Goal: Information Seeking & Learning: Learn about a topic

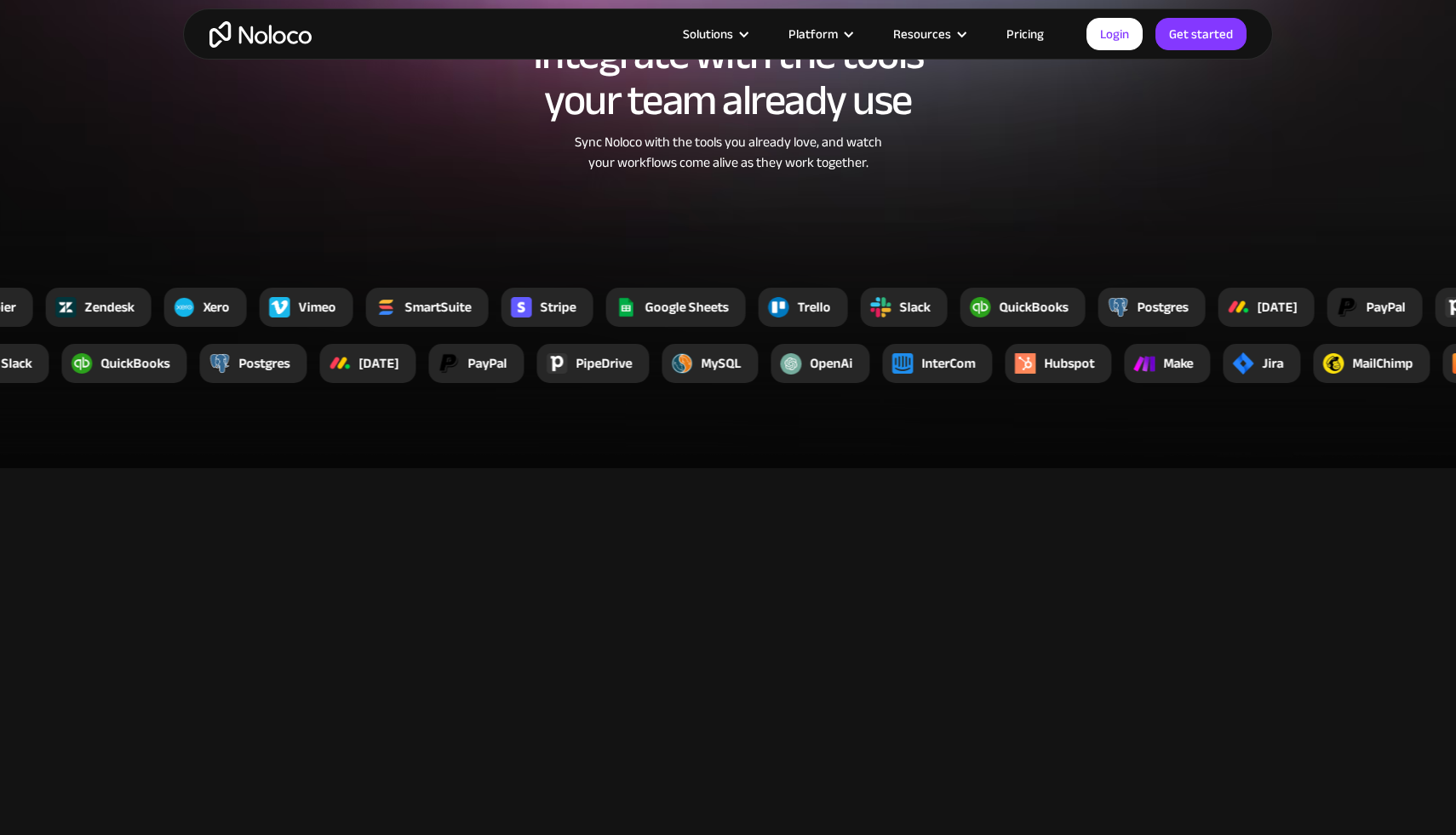
scroll to position [3187, 0]
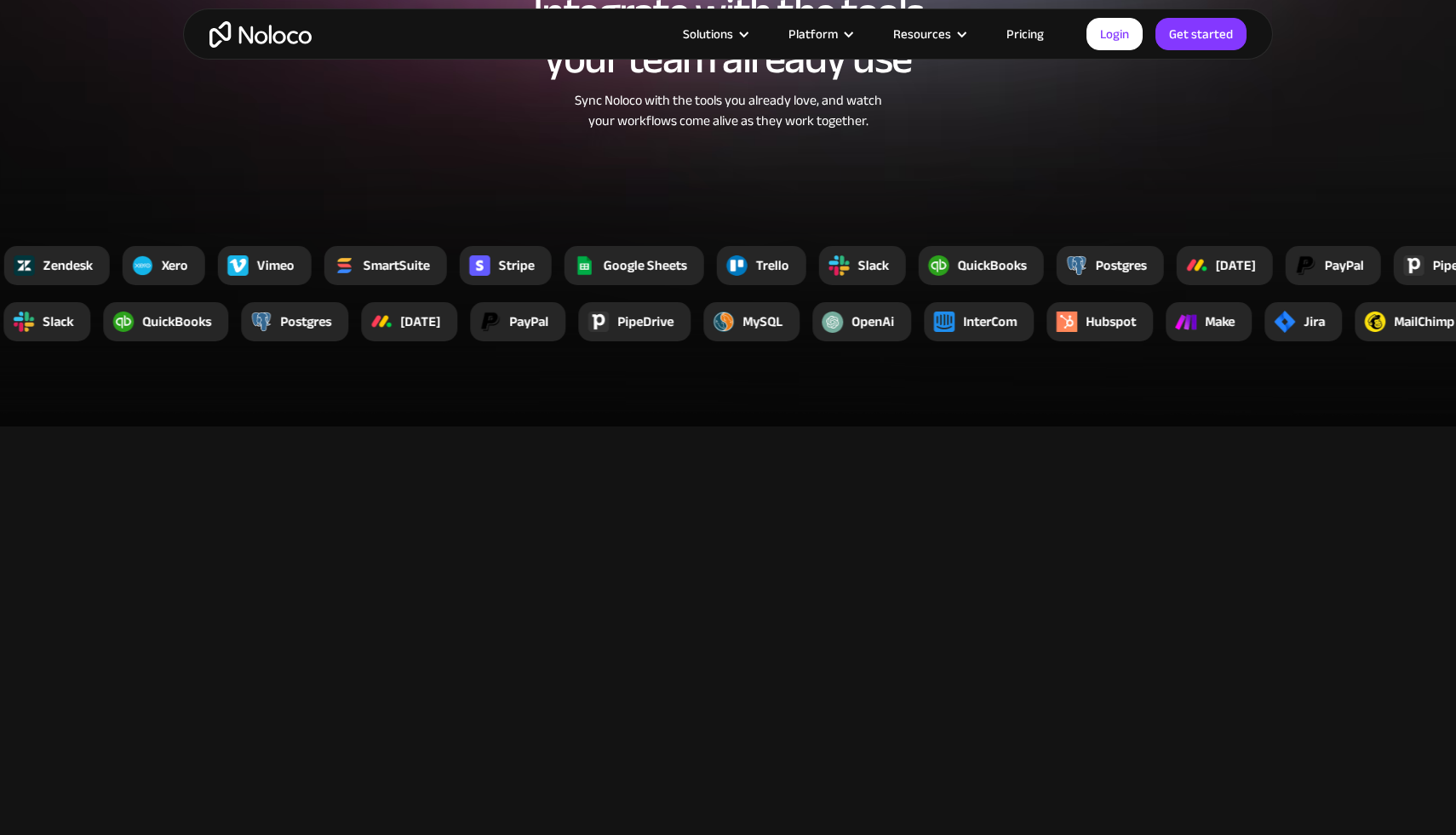
click at [1032, 37] on link "Pricing" at bounding box center [1024, 34] width 80 height 22
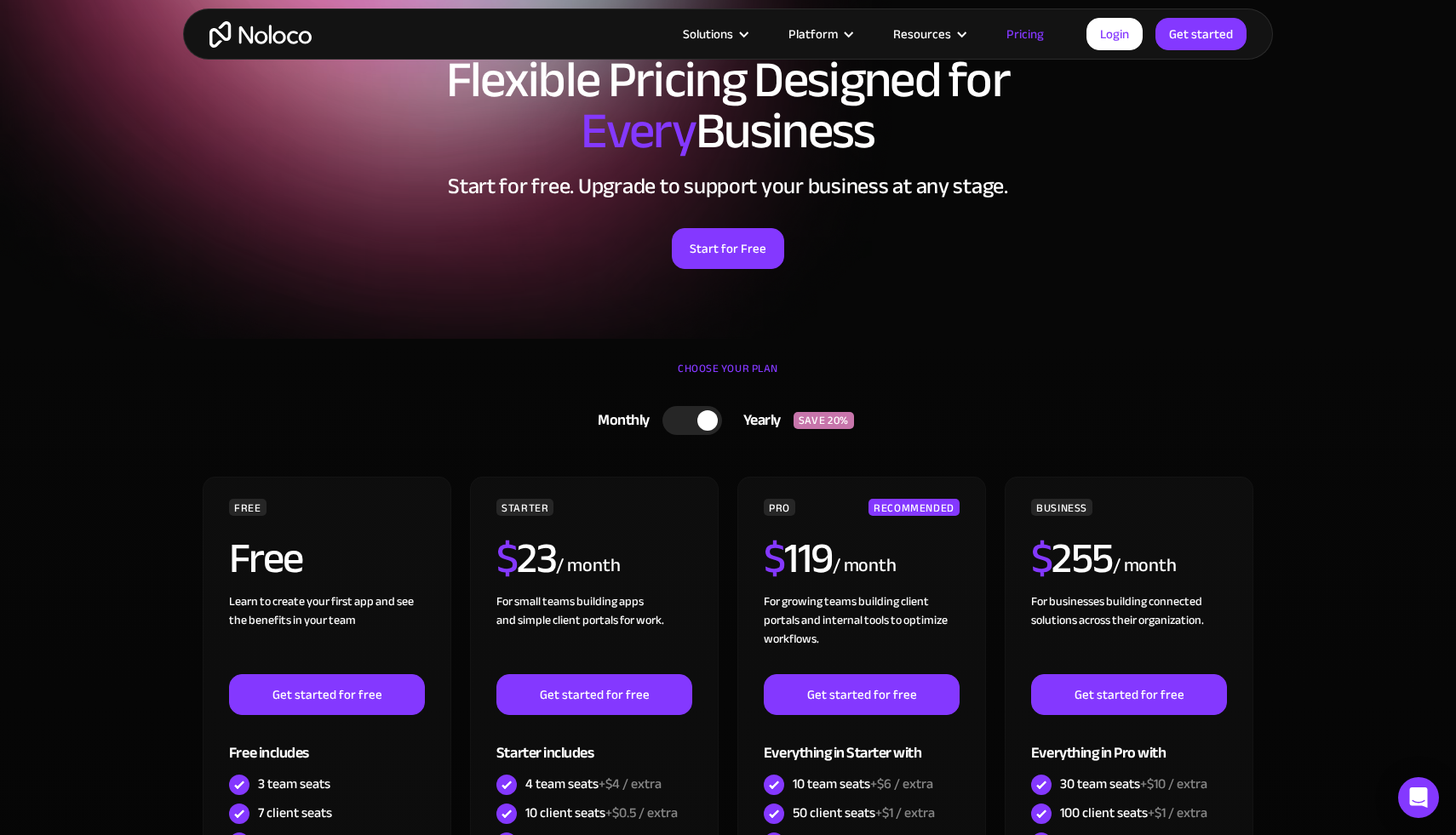
scroll to position [51, 0]
